Goal: Task Accomplishment & Management: Use online tool/utility

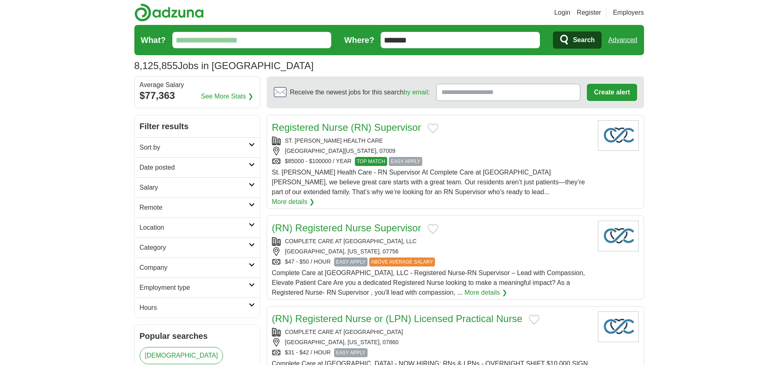
type input "*******"
click at [622, 40] on link "Advanced" at bounding box center [622, 40] width 29 height 16
